Goal: Task Accomplishment & Management: Manage account settings

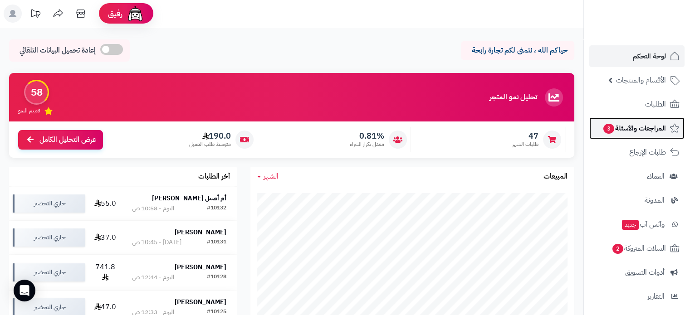
click at [631, 126] on span "المراجعات والأسئلة 3" at bounding box center [633, 128] width 63 height 13
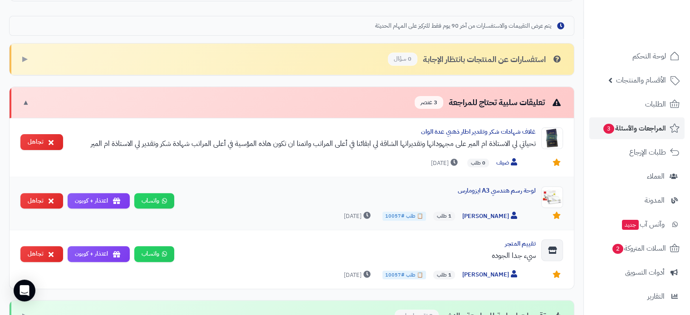
scroll to position [317, 0]
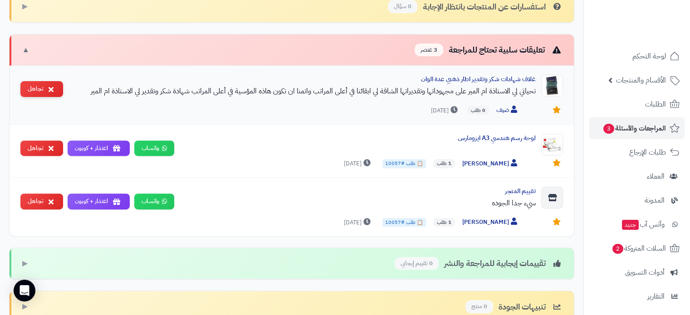
click at [52, 88] on icon at bounding box center [51, 89] width 5 height 7
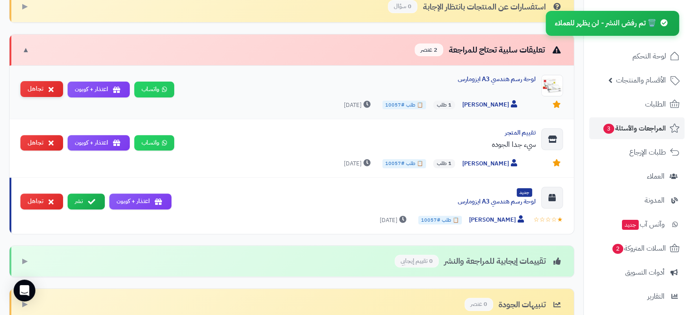
click at [52, 86] on icon at bounding box center [51, 89] width 5 height 7
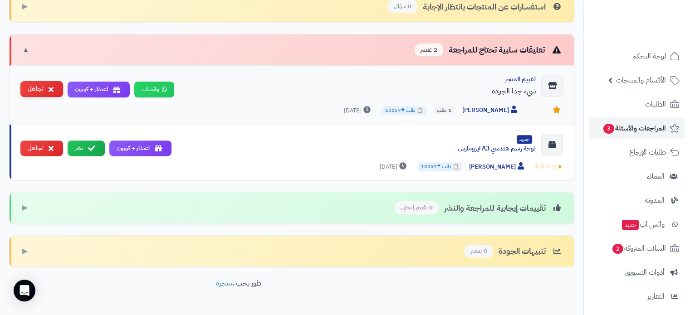
click at [50, 87] on icon at bounding box center [51, 89] width 5 height 7
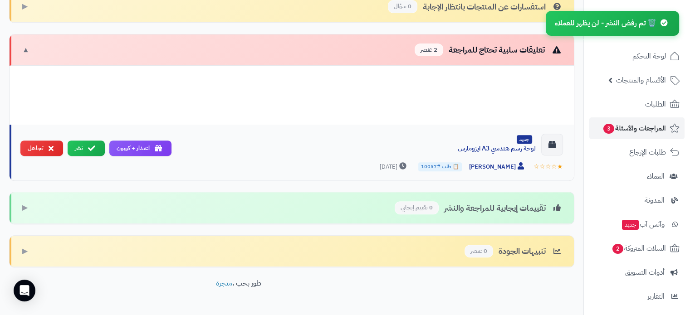
scroll to position [283, 0]
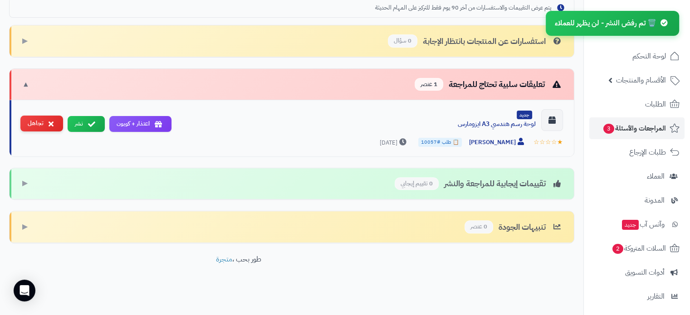
click at [51, 120] on icon at bounding box center [51, 123] width 5 height 7
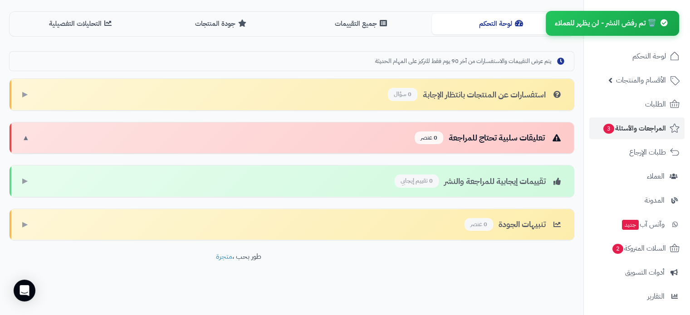
scroll to position [227, 0]
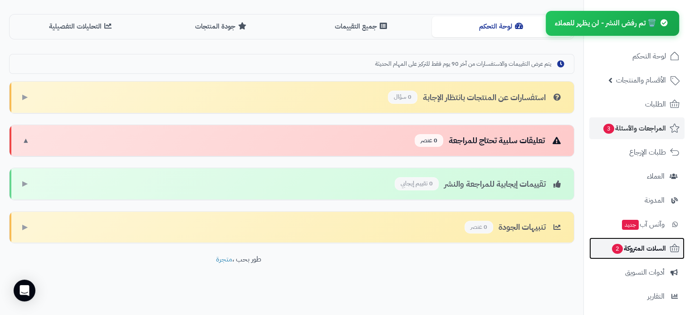
click at [645, 247] on span "السلات المتروكة 2" at bounding box center [638, 248] width 55 height 13
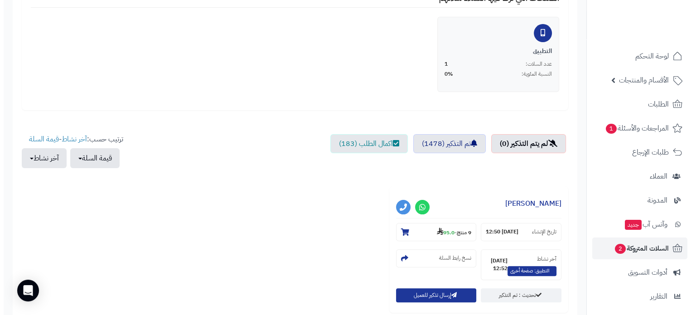
scroll to position [272, 0]
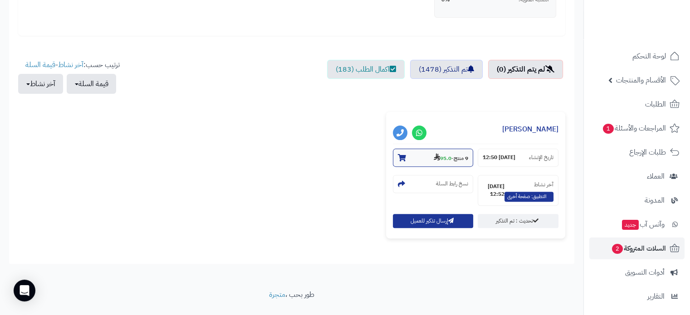
click at [452, 157] on small "9 منتج - 95.0" at bounding box center [450, 157] width 34 height 9
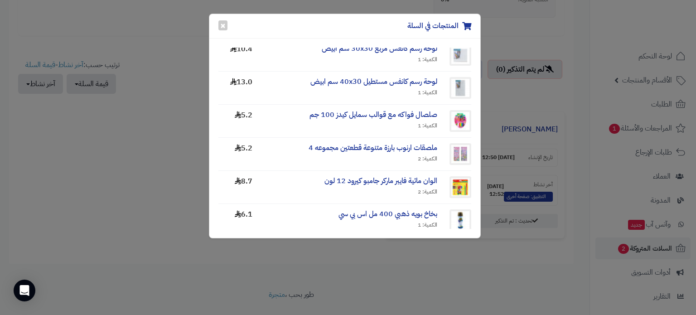
scroll to position [91, 0]
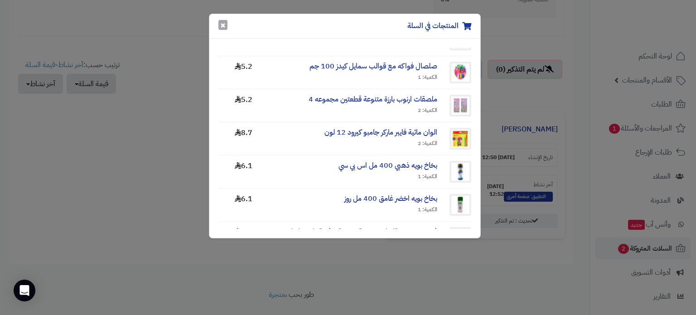
click at [225, 23] on button "×" at bounding box center [223, 25] width 9 height 10
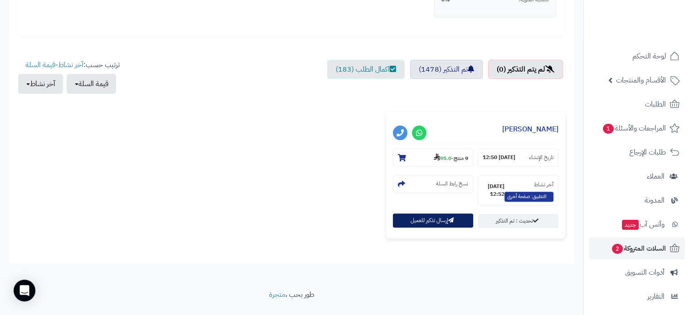
click at [459, 217] on button "إرسال تذكير للعميل" at bounding box center [433, 221] width 81 height 14
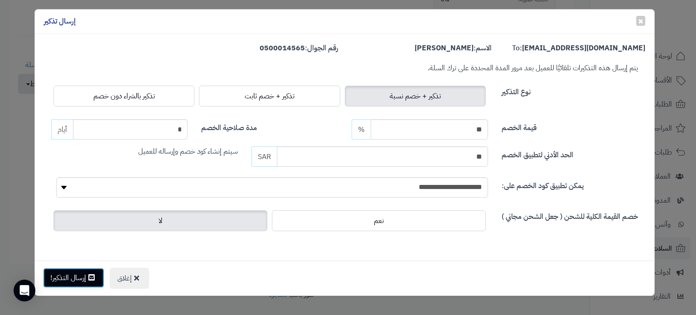
click at [87, 272] on button "إرسال التذكير!" at bounding box center [73, 278] width 61 height 20
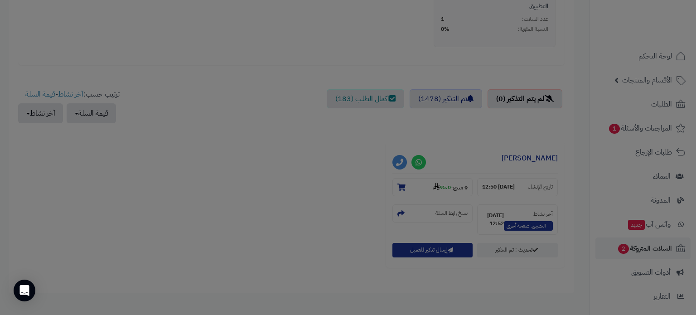
scroll to position [301, 0]
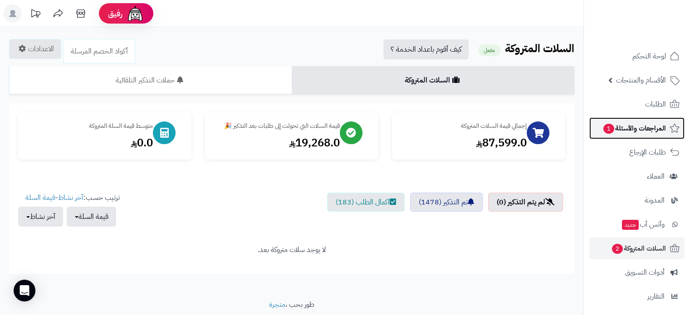
click at [621, 130] on span "المراجعات والأسئلة 1" at bounding box center [633, 128] width 63 height 13
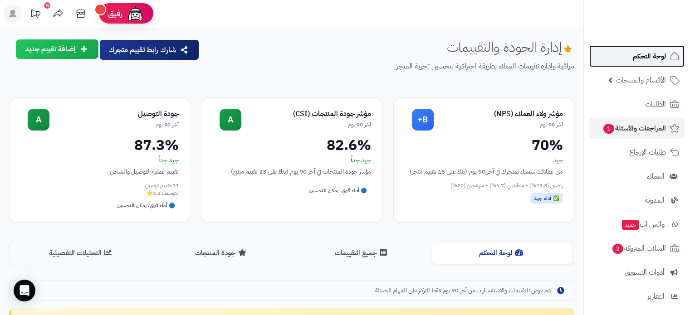
click at [647, 57] on span "لوحة التحكم" at bounding box center [648, 56] width 33 height 13
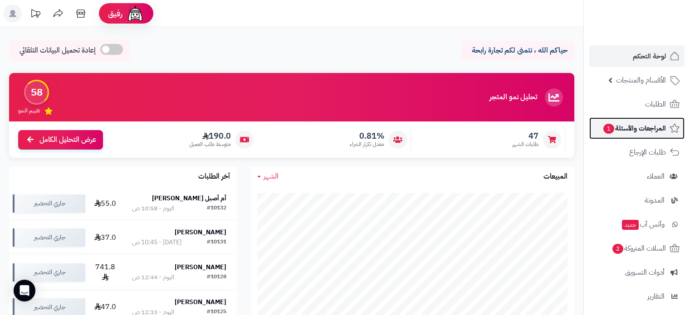
click at [624, 122] on span "المراجعات والأسئلة 1" at bounding box center [633, 128] width 63 height 13
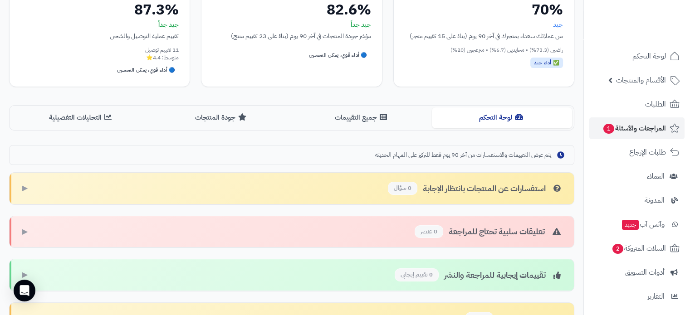
scroll to position [136, 0]
click at [345, 120] on button "جميع التقييمات" at bounding box center [362, 117] width 140 height 20
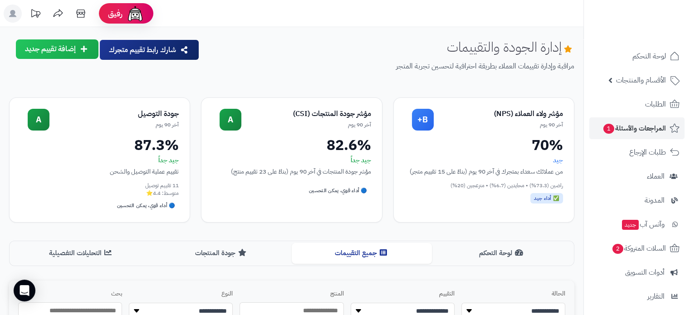
scroll to position [181, 0]
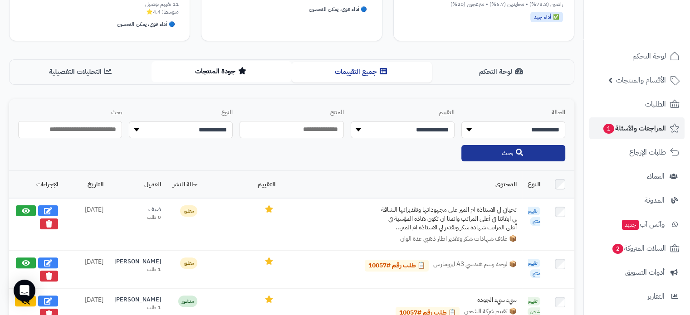
click at [218, 74] on button "جودة المنتجات" at bounding box center [221, 71] width 140 height 20
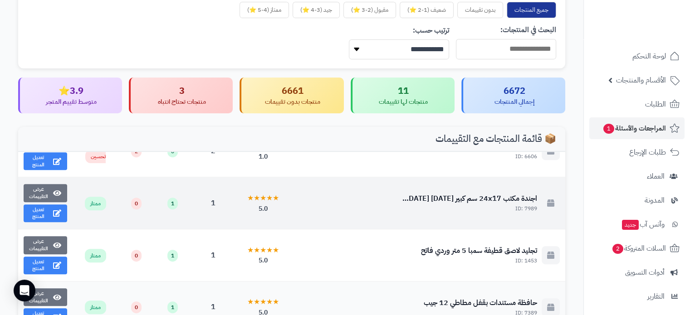
scroll to position [45, 0]
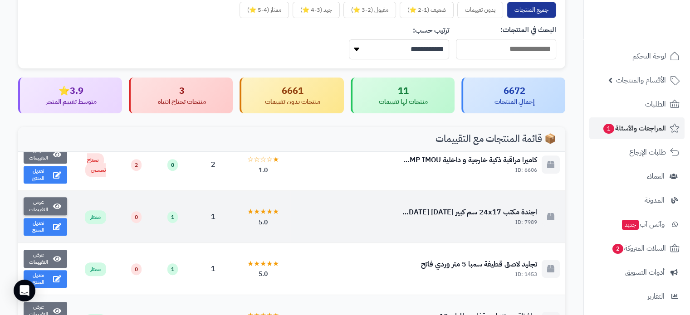
click at [49, 206] on button "عرض التقييمات" at bounding box center [46, 206] width 44 height 18
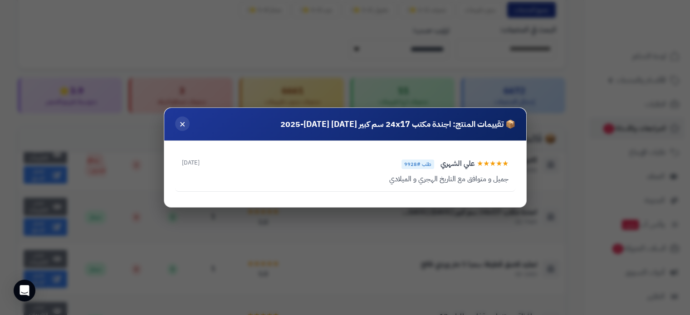
click at [184, 125] on span "×" at bounding box center [182, 123] width 6 height 15
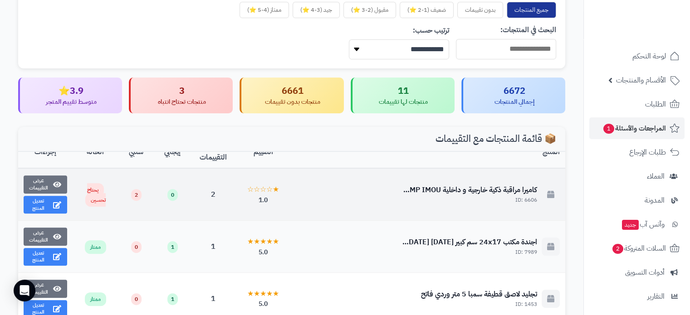
scroll to position [0, 0]
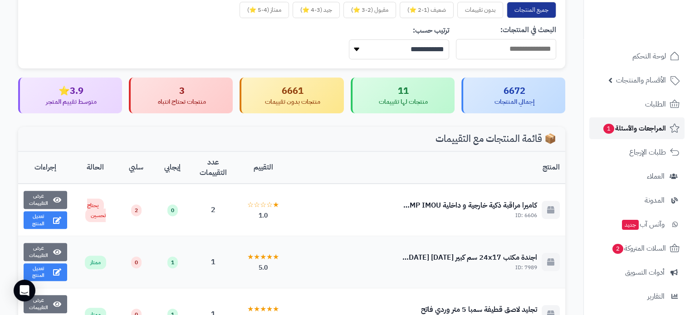
click at [630, 130] on span "المراجعات والأسئلة 1" at bounding box center [633, 128] width 63 height 13
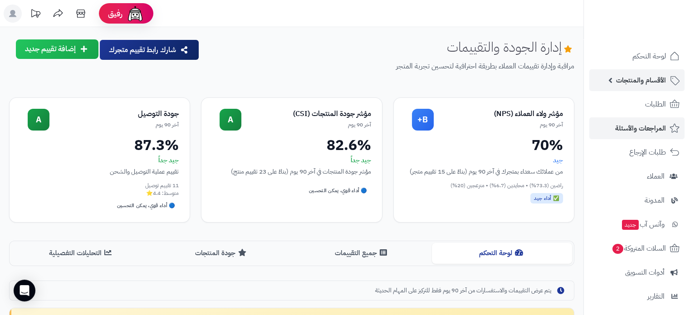
click at [650, 82] on span "الأقسام والمنتجات" at bounding box center [641, 80] width 50 height 13
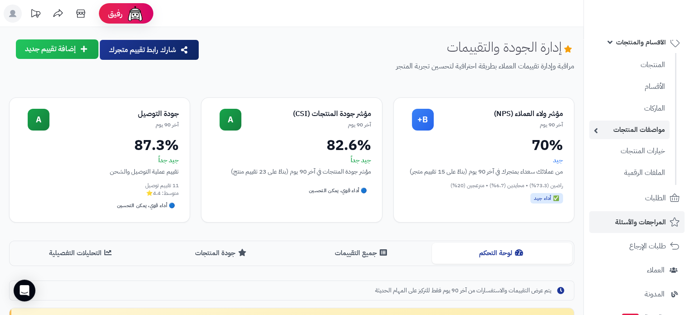
scroll to position [91, 0]
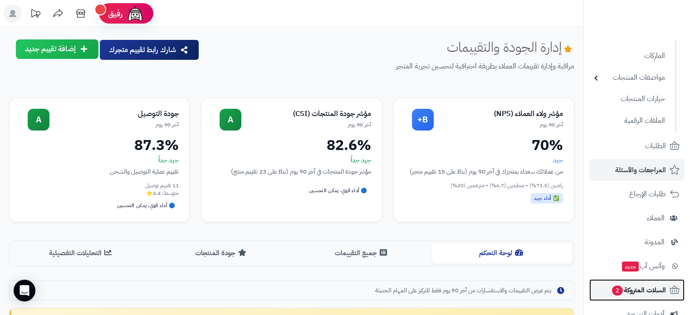
click at [647, 290] on span "السلات المتروكة 2" at bounding box center [638, 290] width 55 height 13
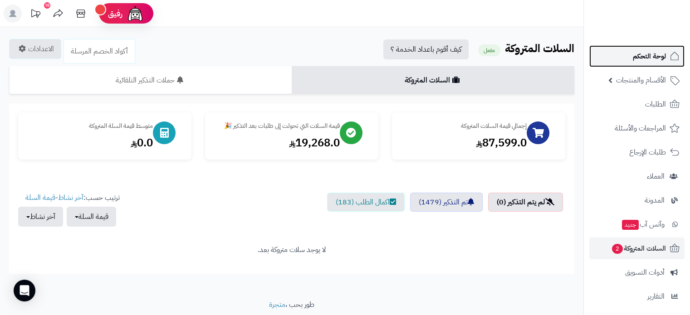
click at [653, 61] on span "لوحة التحكم" at bounding box center [648, 56] width 33 height 13
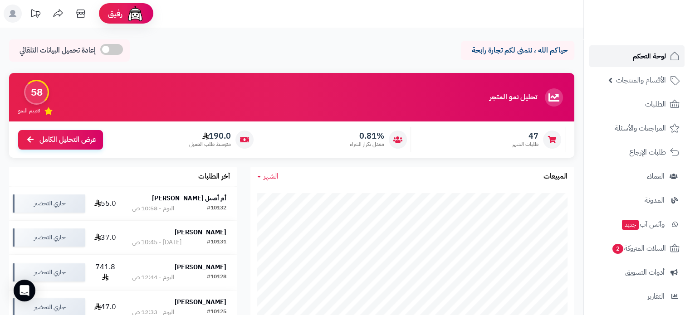
click at [641, 58] on span "لوحة التحكم" at bounding box center [648, 56] width 33 height 13
